Goal: Task Accomplishment & Management: Manage account settings

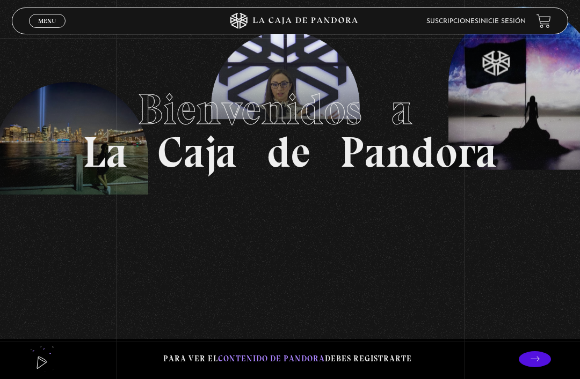
scroll to position [61, 0]
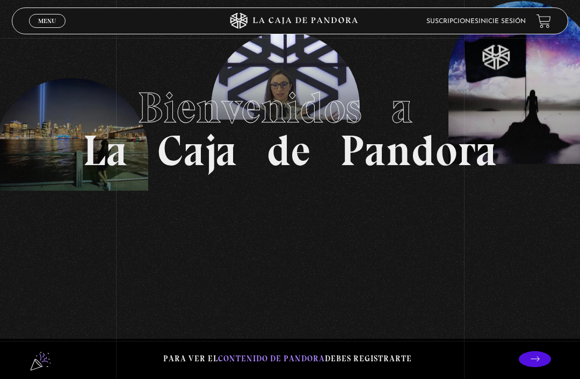
click at [41, 28] on span "Cerrar" at bounding box center [47, 31] width 25 height 8
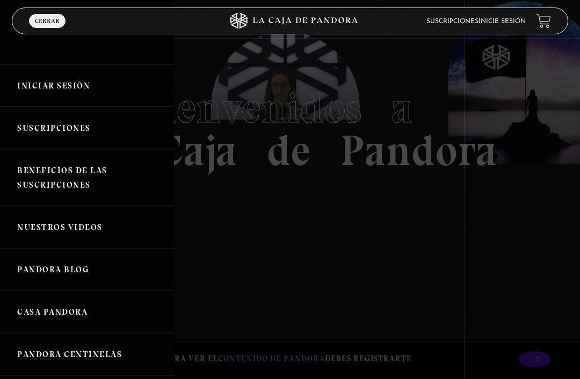
click at [95, 89] on link "Iniciar Sesión" at bounding box center [87, 85] width 174 height 42
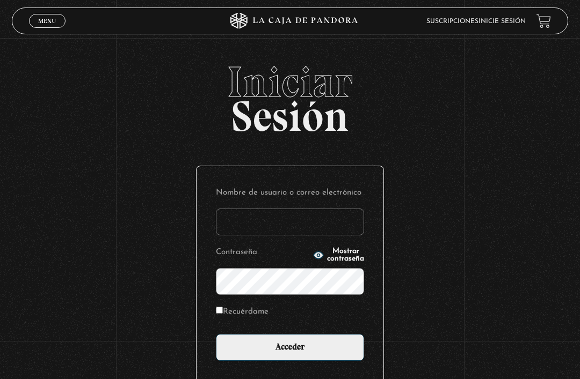
type input "atsc.global"
click at [290, 353] on input "Acceder" at bounding box center [290, 347] width 148 height 27
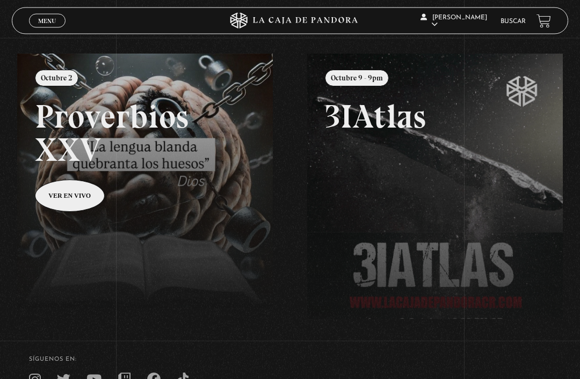
scroll to position [117, 0]
